Goal: Task Accomplishment & Management: Manage account settings

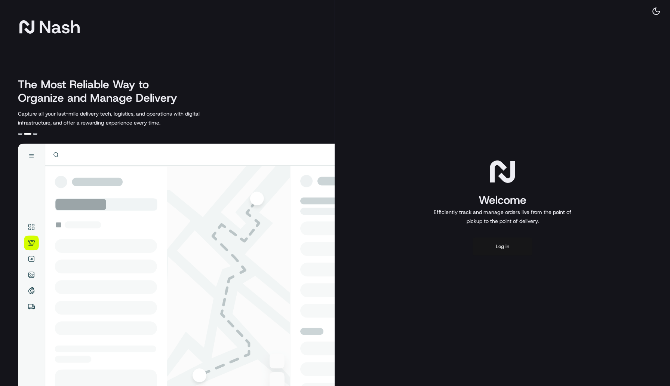
click at [507, 247] on button "Log in" at bounding box center [502, 246] width 60 height 18
